Goal: Find specific page/section: Find specific page/section

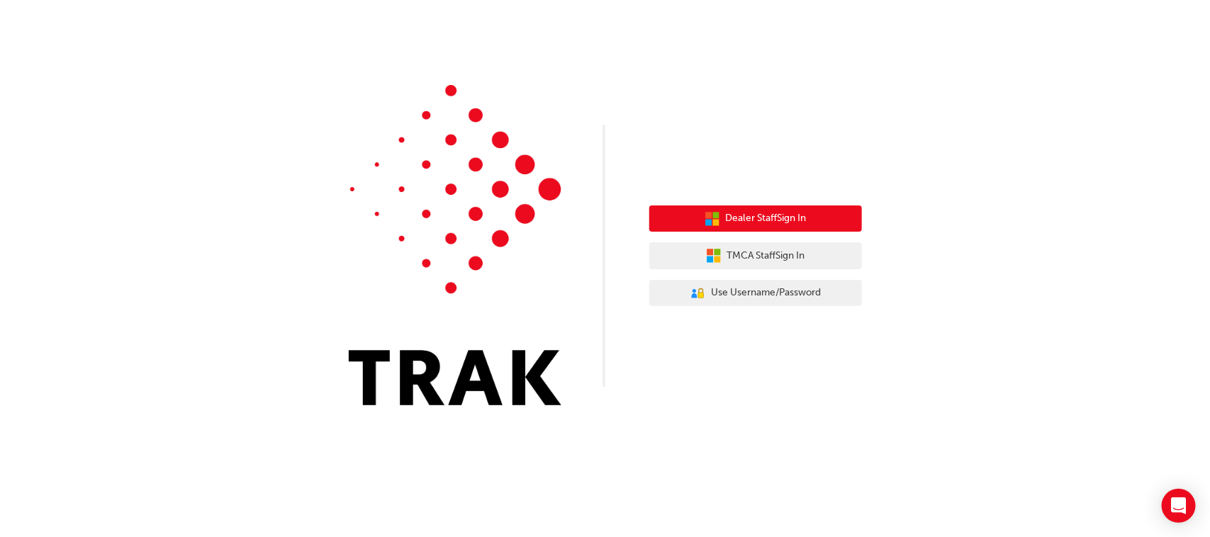
click at [753, 216] on span "Dealer Staff Sign In" at bounding box center [766, 219] width 81 height 16
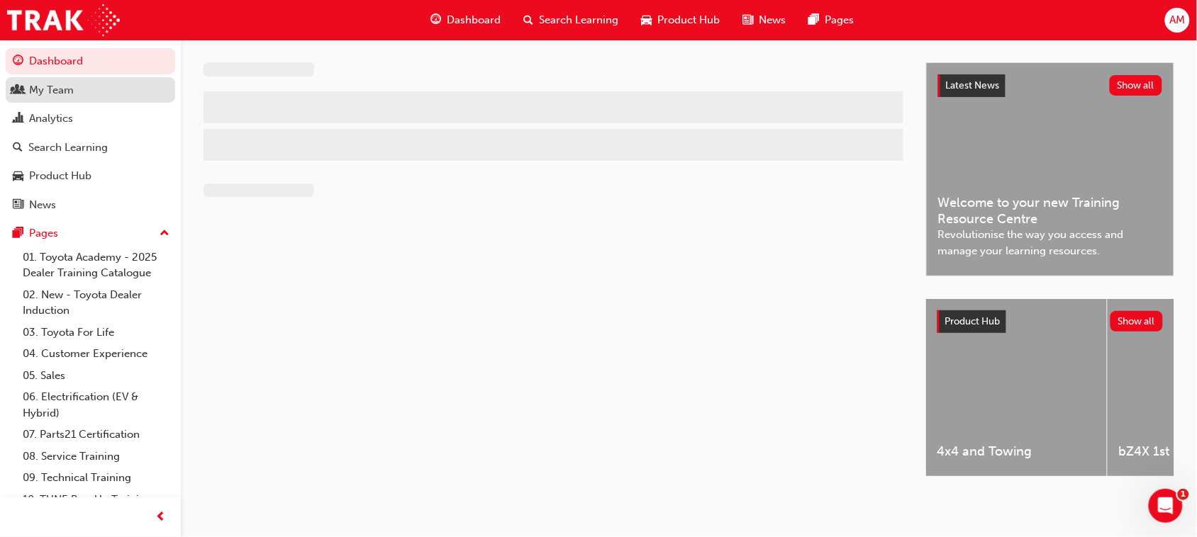
click at [65, 89] on div "My Team" at bounding box center [51, 90] width 45 height 16
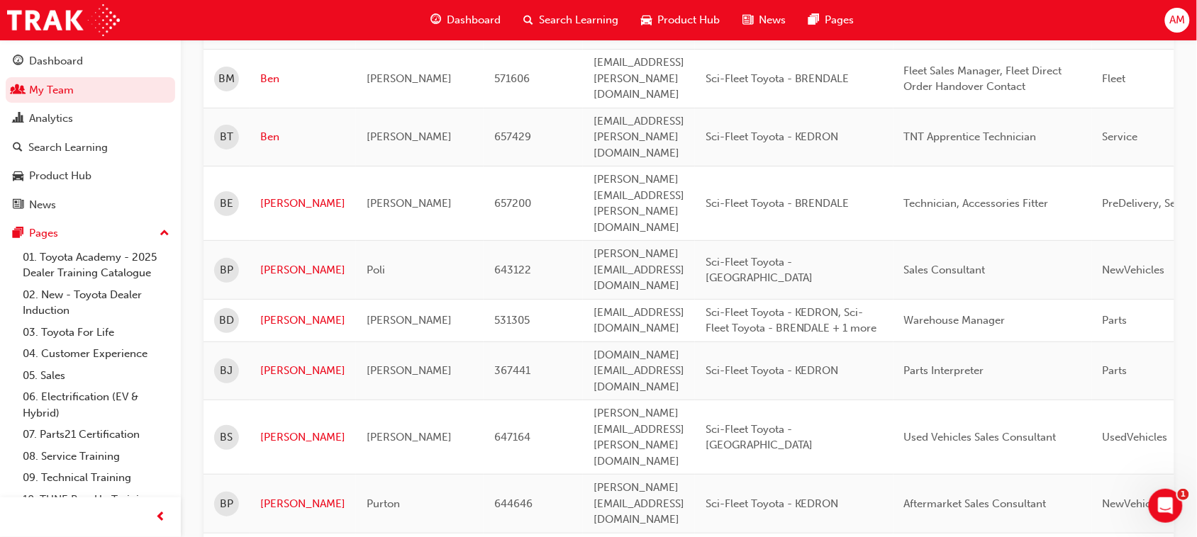
scroll to position [1847, 0]
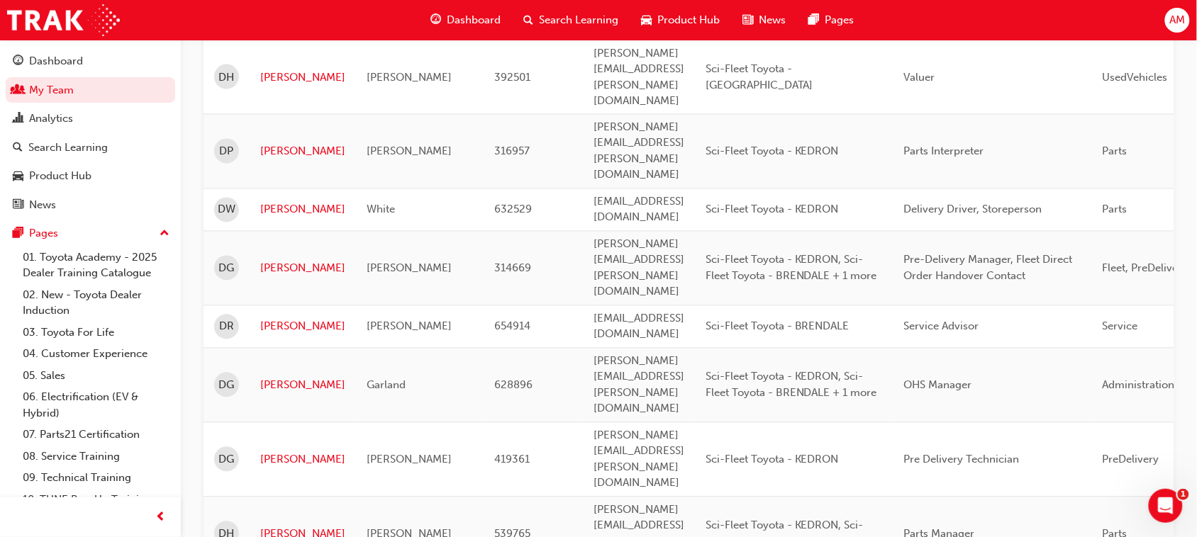
scroll to position [730, 0]
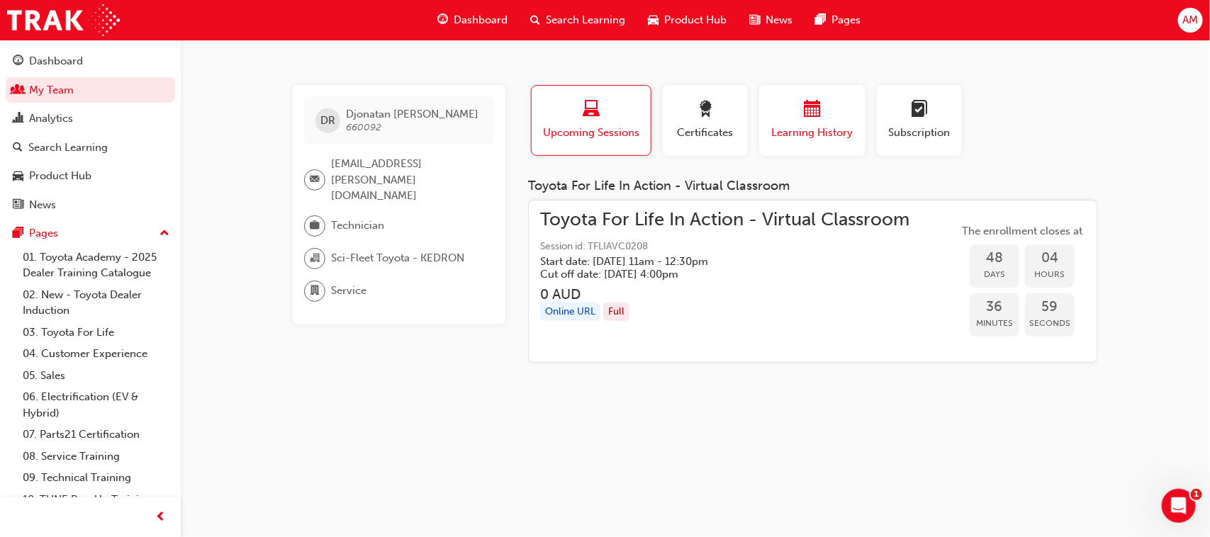
click at [800, 126] on span "Learning History" at bounding box center [812, 133] width 85 height 16
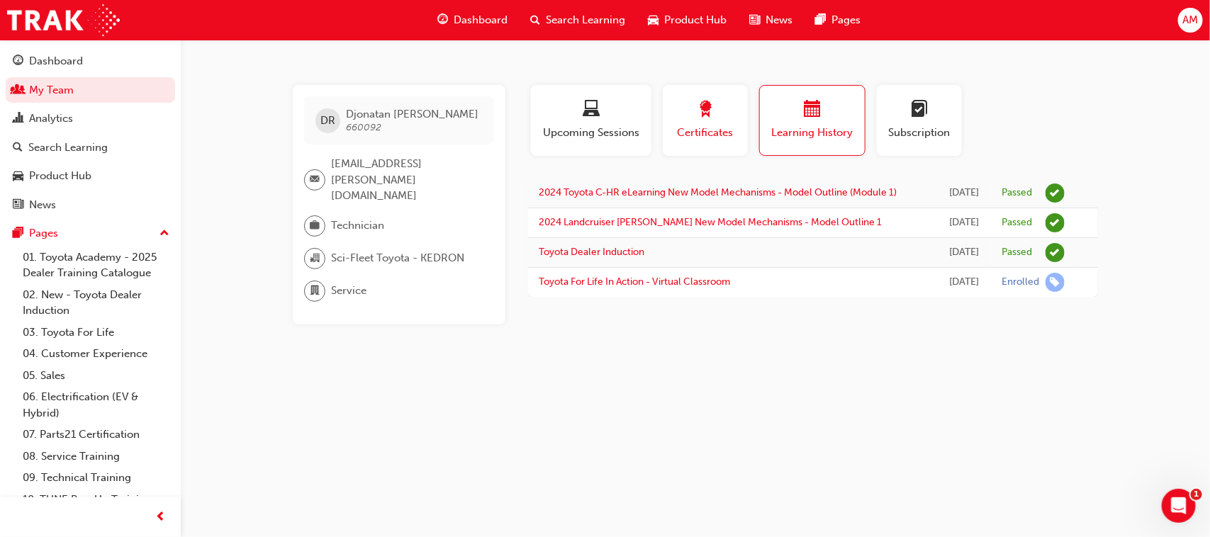
click at [686, 121] on div "button" at bounding box center [706, 112] width 64 height 22
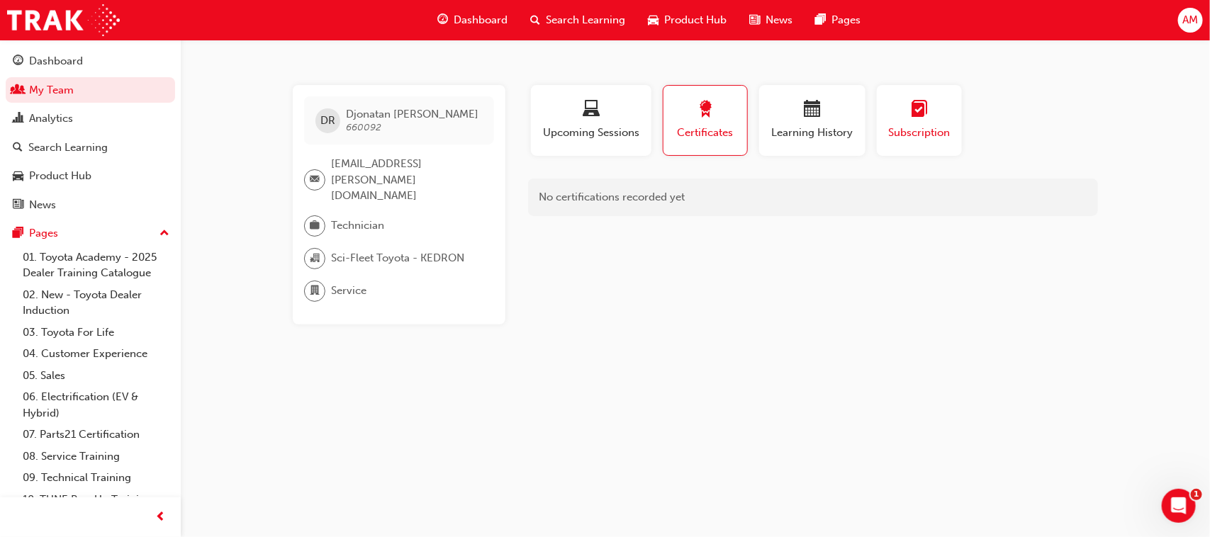
click at [936, 128] on span "Subscription" at bounding box center [920, 133] width 64 height 16
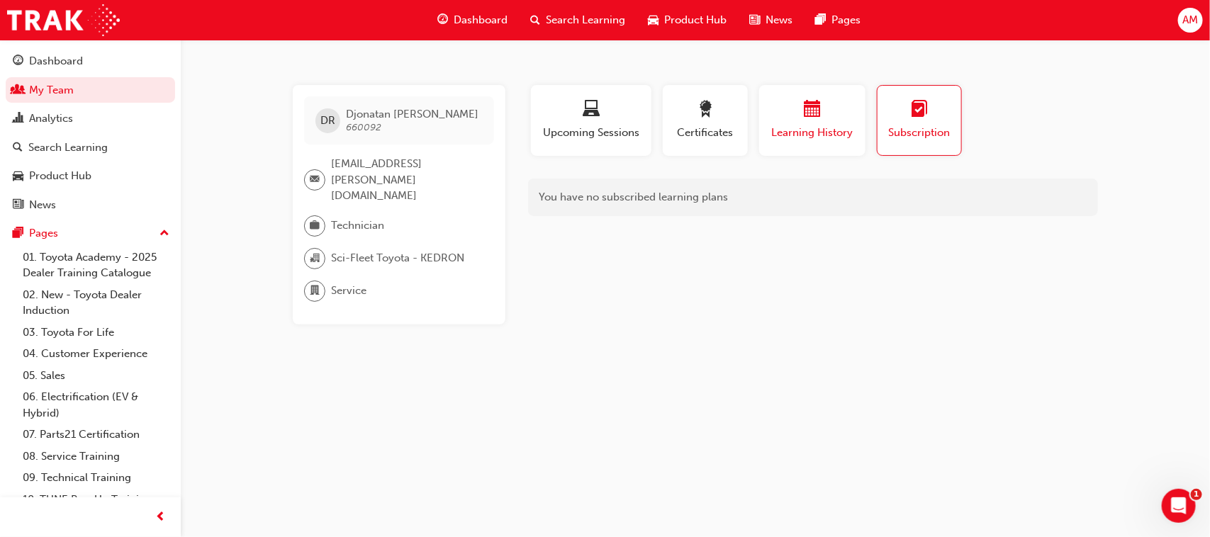
click at [835, 121] on div "button" at bounding box center [812, 112] width 85 height 22
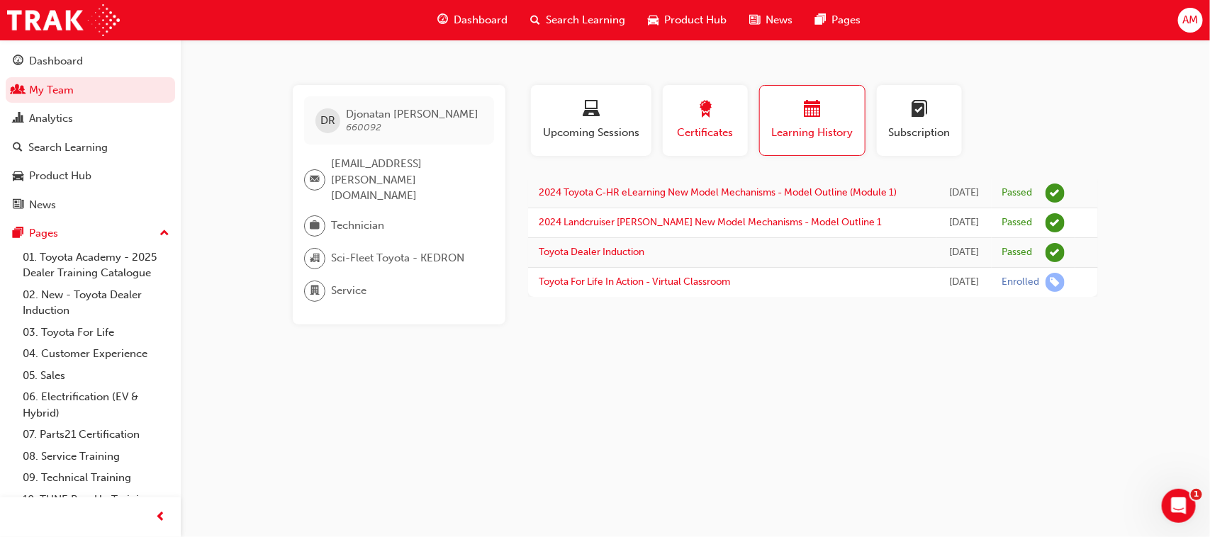
click at [679, 125] on span "Certificates" at bounding box center [706, 133] width 64 height 16
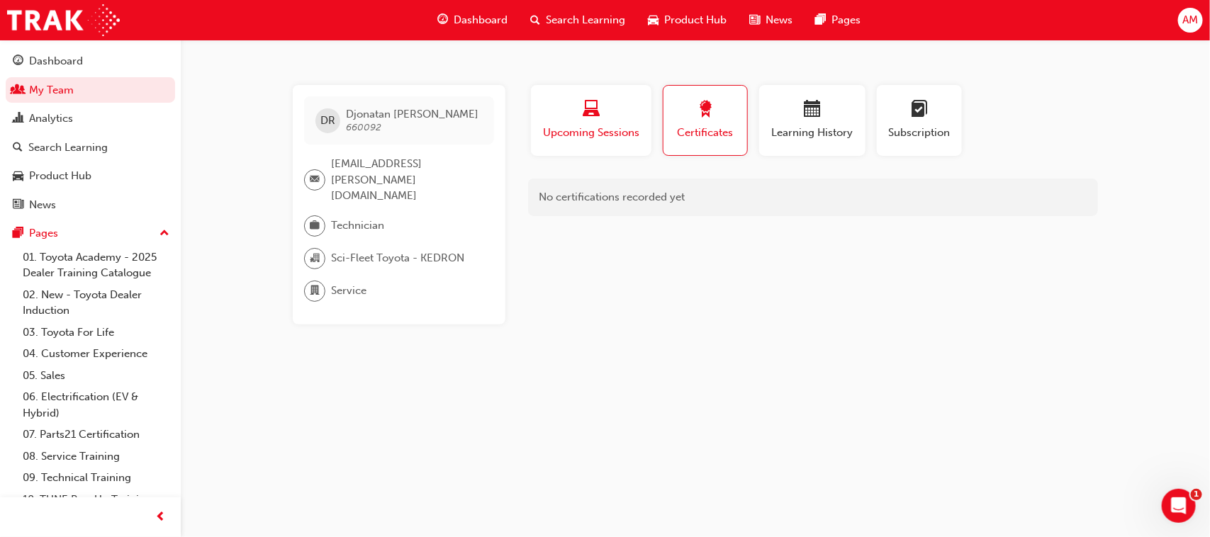
click at [600, 119] on div "button" at bounding box center [591, 112] width 99 height 22
